Goal: Navigation & Orientation: Understand site structure

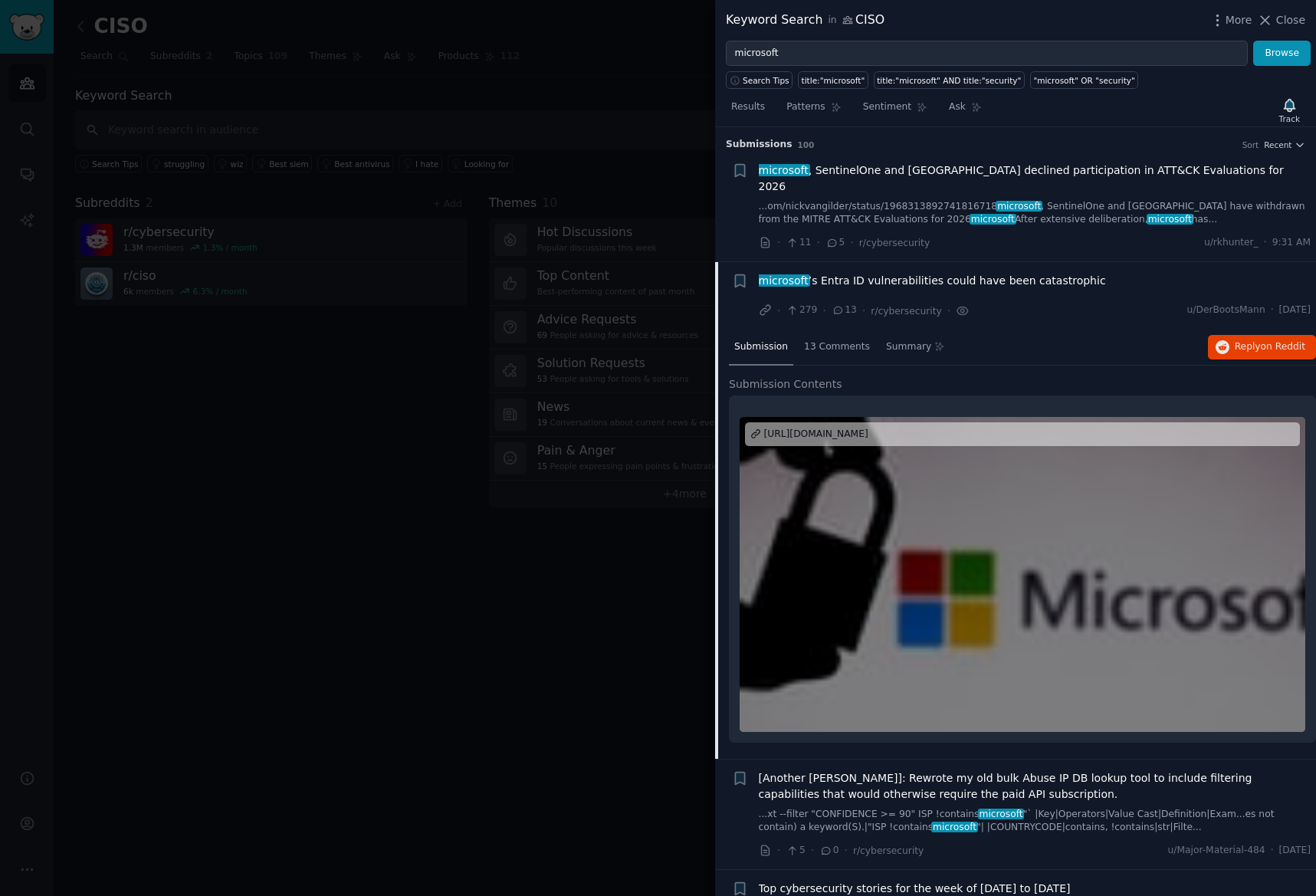
scroll to position [118, 0]
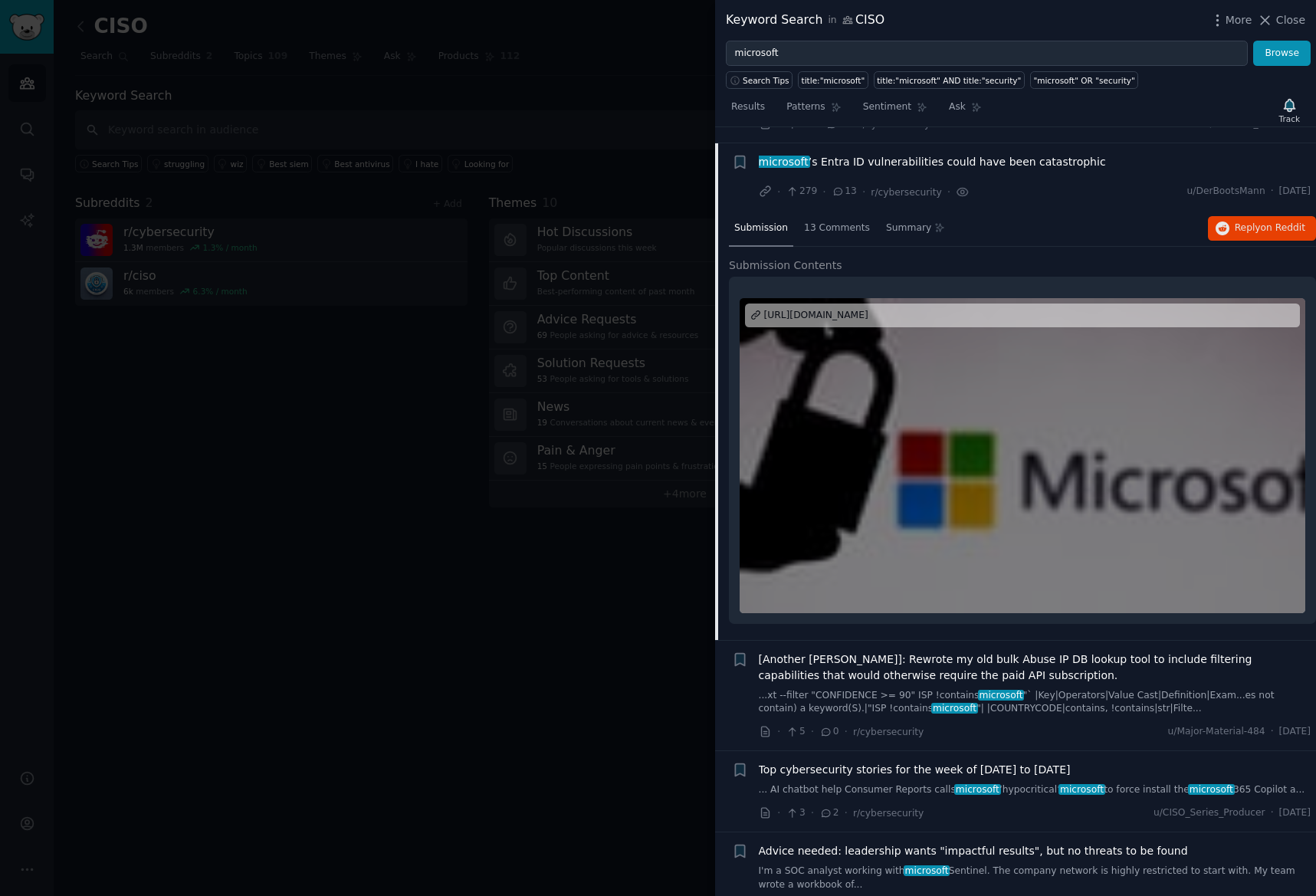
drag, startPoint x: 0, startPoint y: 0, endPoint x: 820, endPoint y: 535, distance: 979.1
click at [652, 546] on div at bounding box center [658, 448] width 1316 height 896
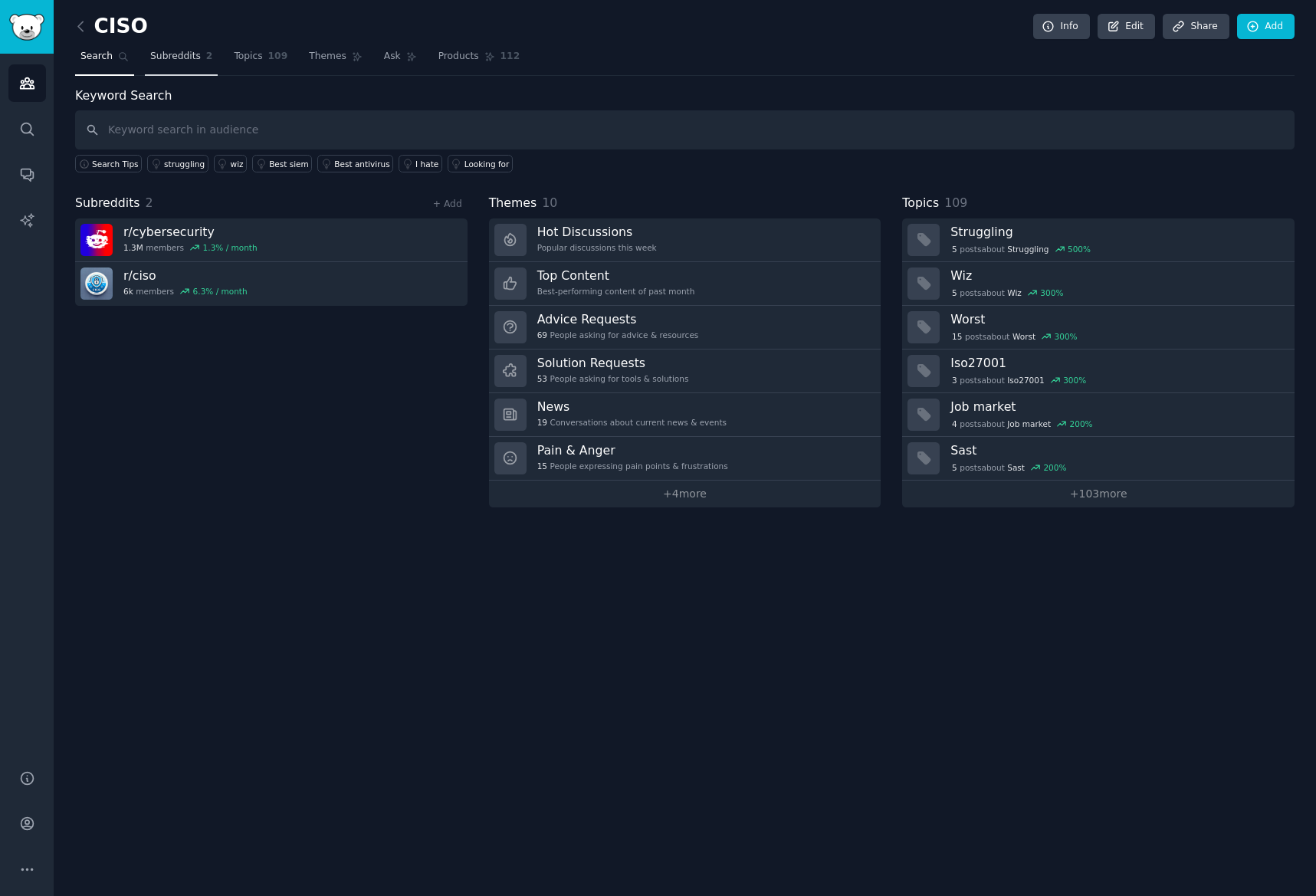
click at [166, 55] on span "Subreddits" at bounding box center [175, 57] width 50 height 14
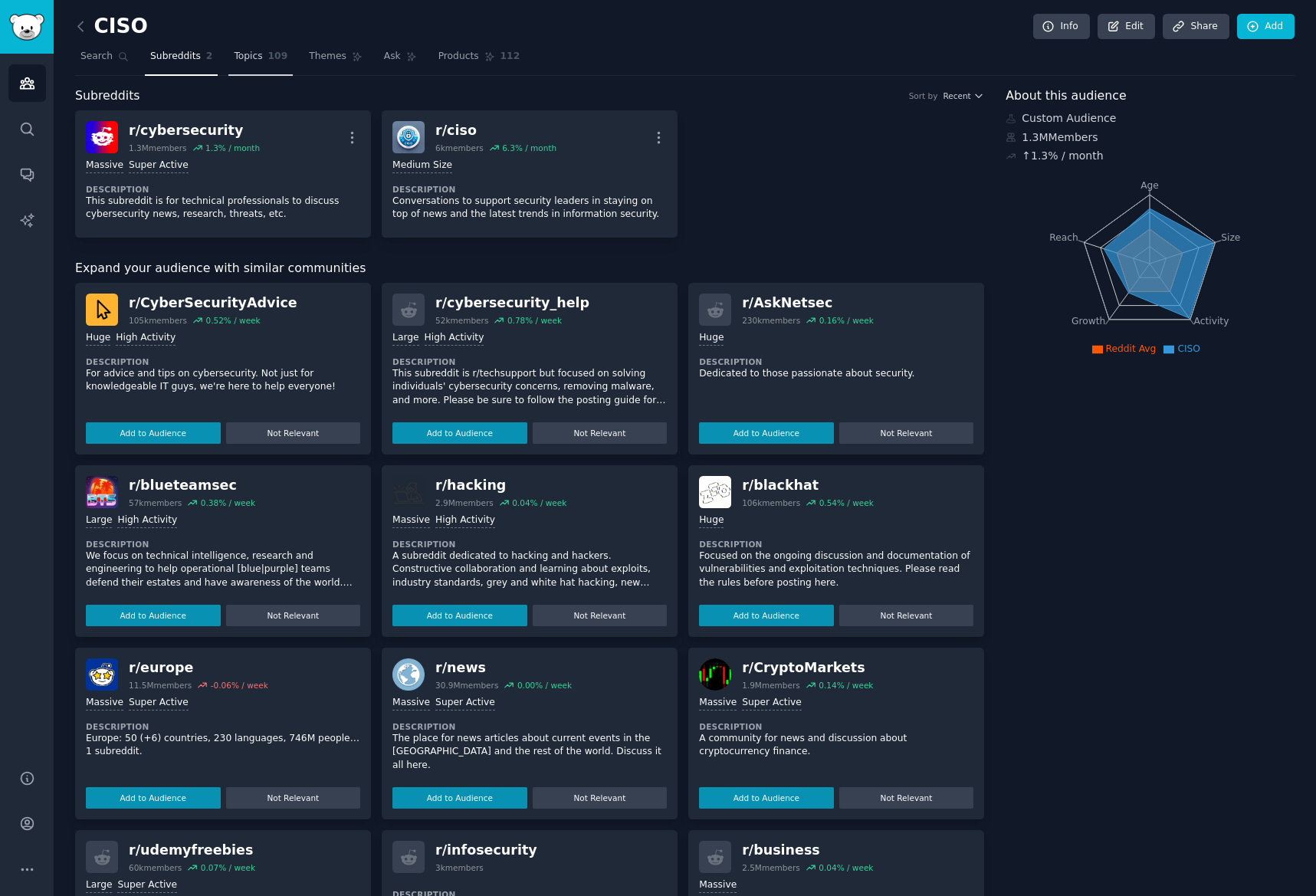
click at [246, 57] on span "Topics" at bounding box center [248, 57] width 29 height 14
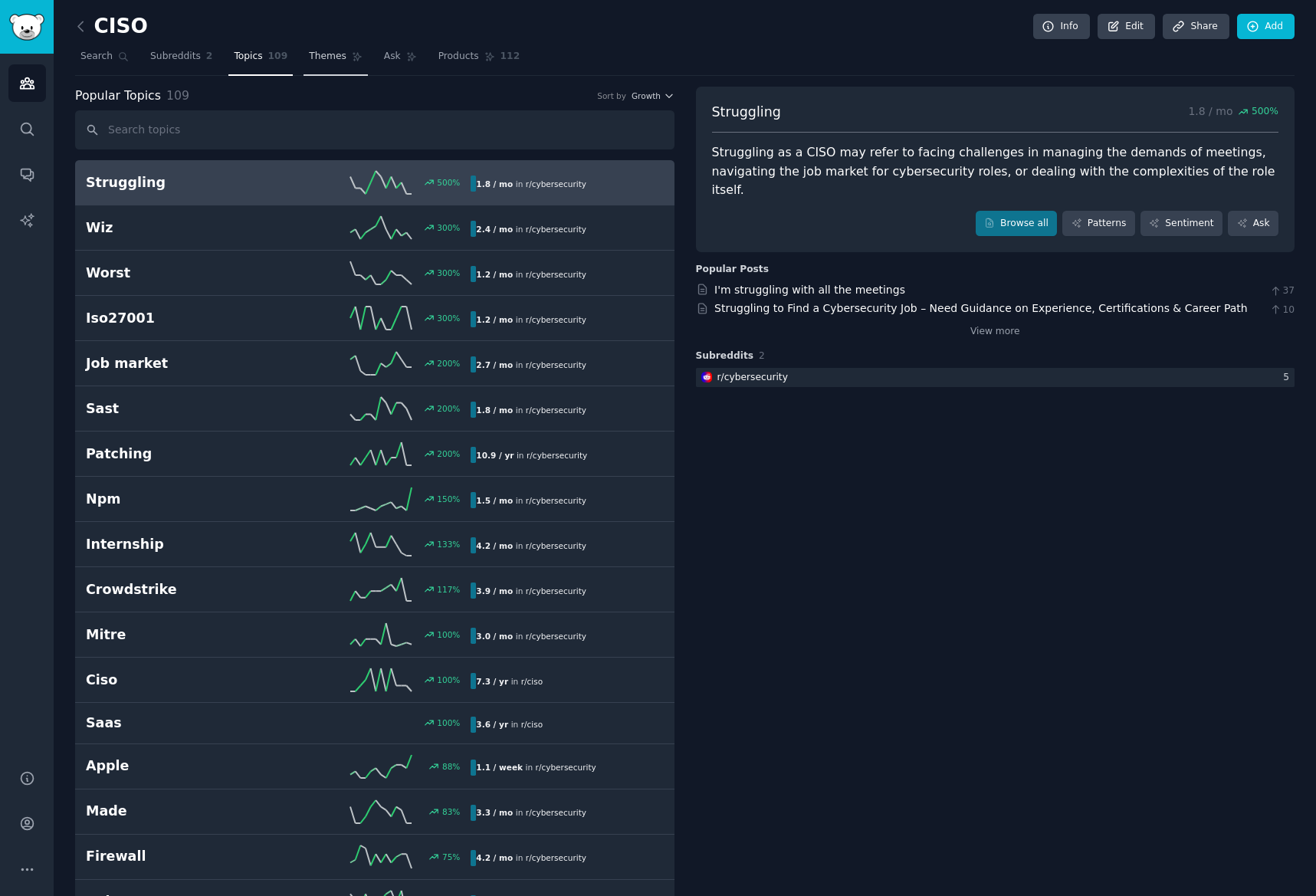
click at [309, 58] on span "Themes" at bounding box center [328, 57] width 37 height 14
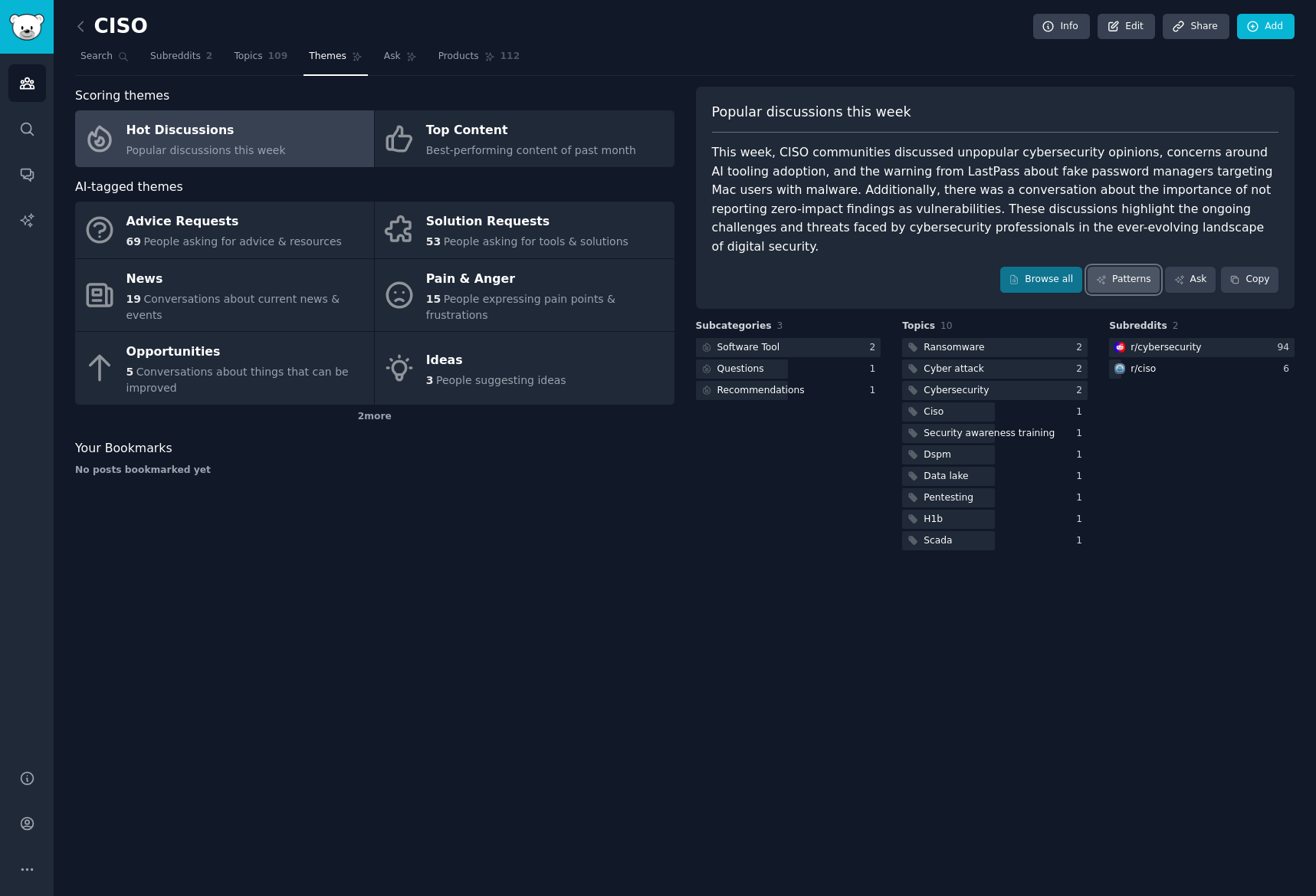
click at [1160, 266] on link "Patterns" at bounding box center [1123, 280] width 72 height 26
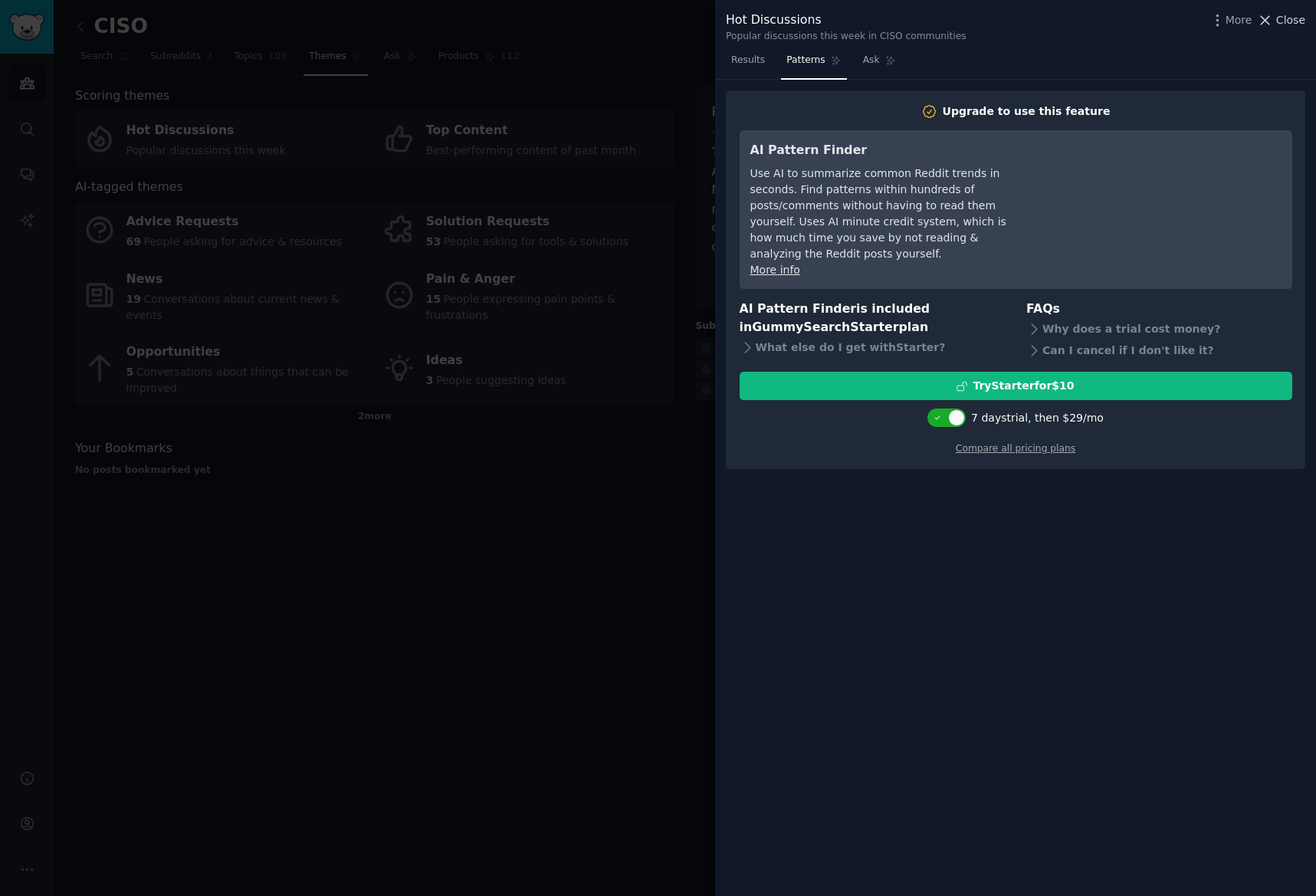
click at [1273, 22] on icon at bounding box center [1265, 20] width 16 height 16
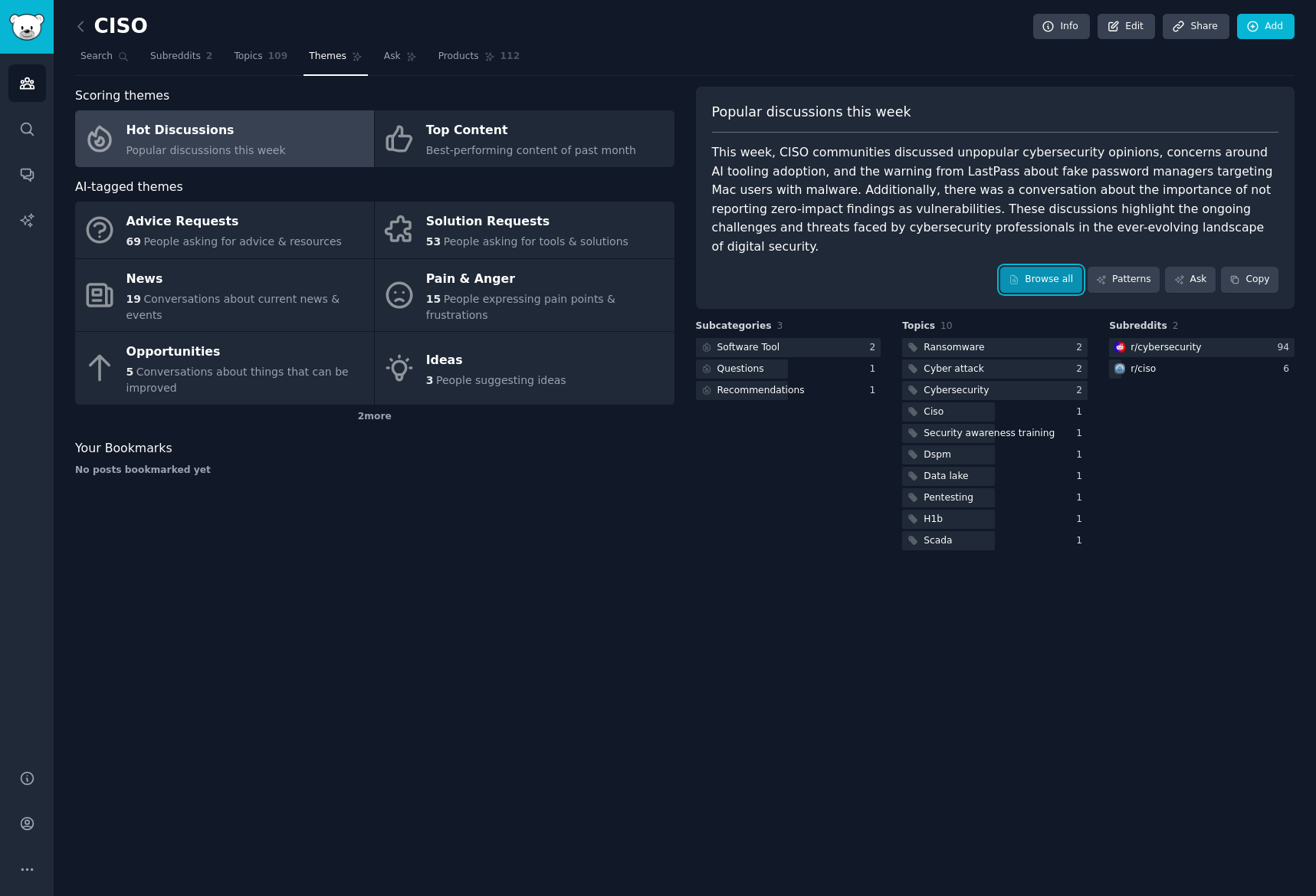
click at [1066, 269] on link "Browse all" at bounding box center [1041, 280] width 82 height 26
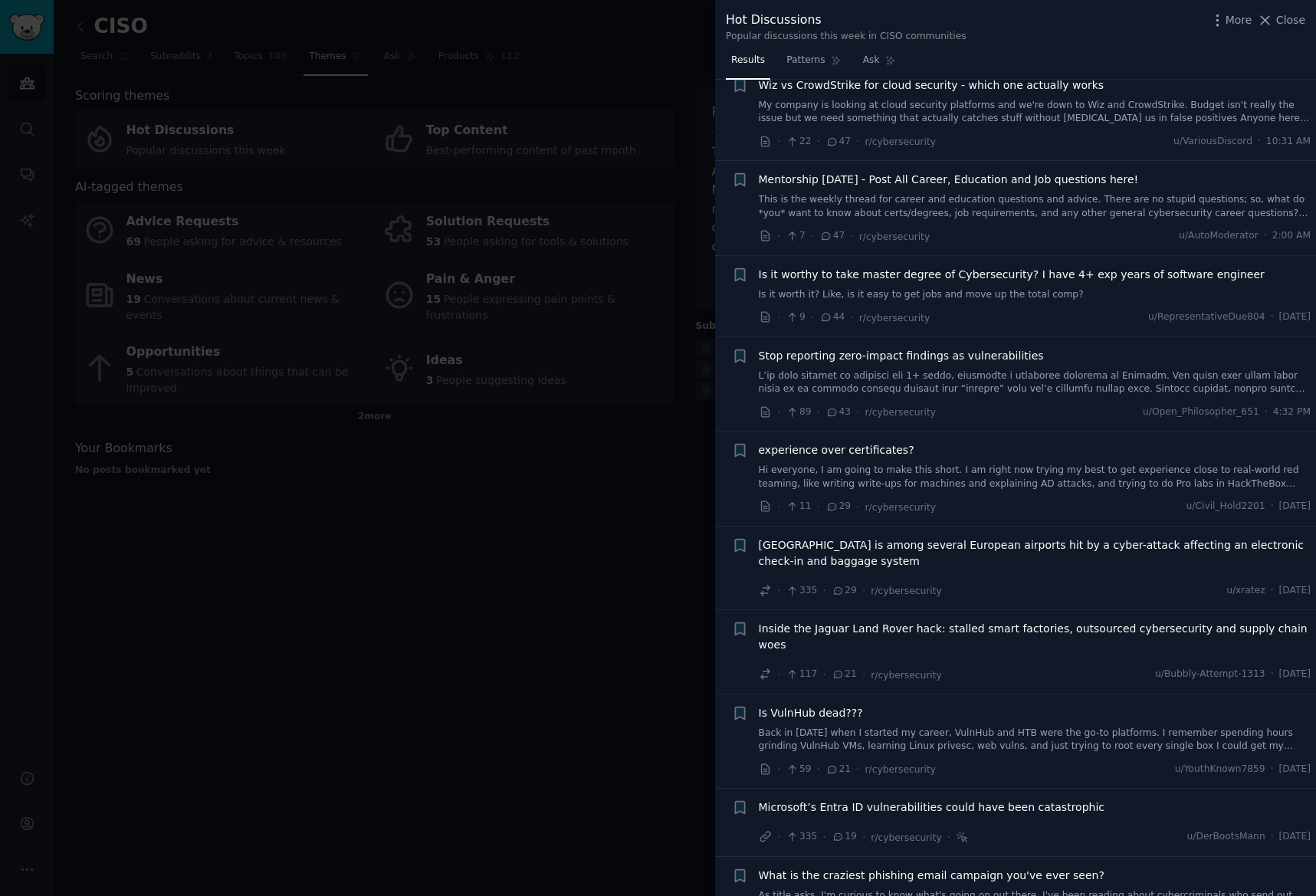
scroll to position [690, 0]
